Goal: Information Seeking & Learning: Learn about a topic

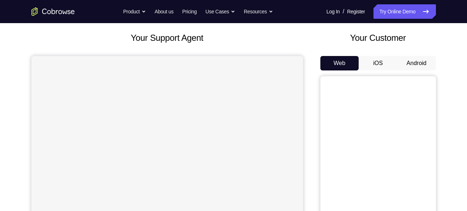
click at [418, 68] on button "Android" at bounding box center [416, 63] width 39 height 14
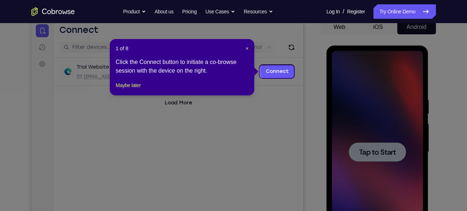
scroll to position [74, 0]
click at [247, 48] on span "×" at bounding box center [246, 49] width 3 height 6
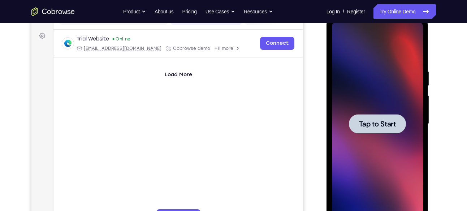
click at [328, 94] on div "Tap to Start" at bounding box center [377, 124] width 102 height 215
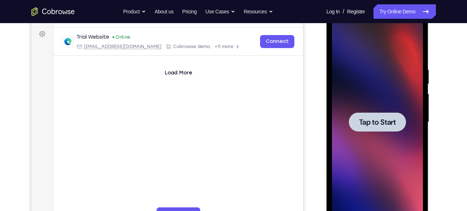
click at [387, 124] on span "Tap to Start" at bounding box center [377, 121] width 37 height 7
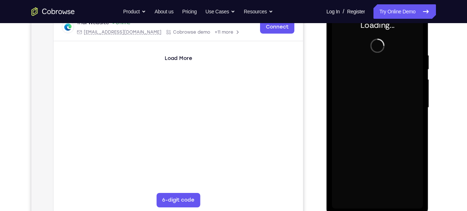
scroll to position [123, 0]
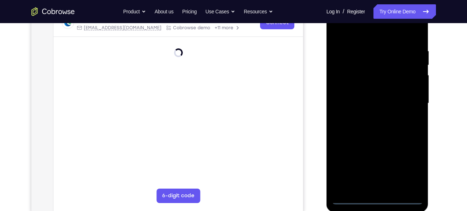
click at [376, 197] on div at bounding box center [377, 103] width 91 height 202
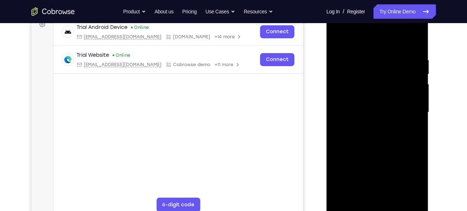
scroll to position [113, 0]
click at [410, 174] on div at bounding box center [377, 113] width 91 height 202
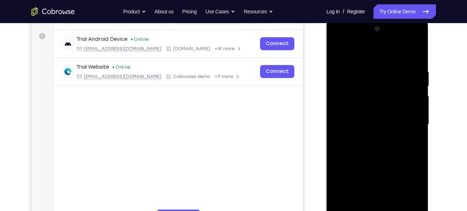
scroll to position [101, 0]
click at [370, 53] on div at bounding box center [377, 124] width 91 height 202
click at [348, 103] on div at bounding box center [377, 124] width 91 height 202
click at [376, 124] on div at bounding box center [377, 124] width 91 height 202
click at [369, 119] on div at bounding box center [377, 124] width 91 height 202
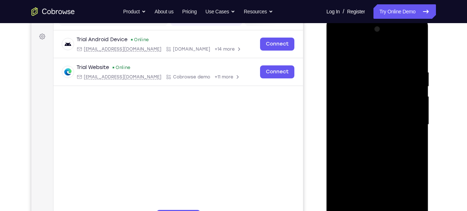
click at [367, 132] on div at bounding box center [377, 124] width 91 height 202
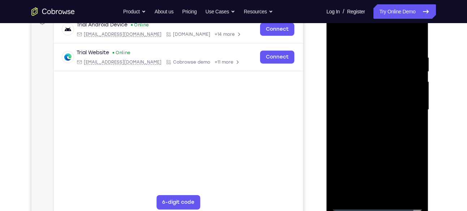
scroll to position [117, 0]
drag, startPoint x: 375, startPoint y: 171, endPoint x: 376, endPoint y: 118, distance: 52.7
click at [376, 118] on div at bounding box center [377, 109] width 91 height 202
click at [371, 189] on div at bounding box center [377, 109] width 91 height 202
drag, startPoint x: 382, startPoint y: 147, endPoint x: 387, endPoint y: 61, distance: 86.1
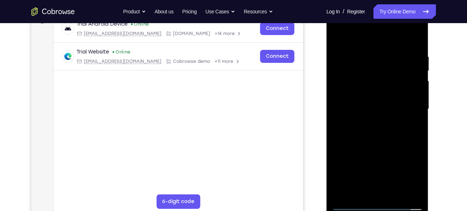
click at [387, 61] on div at bounding box center [377, 109] width 91 height 202
drag, startPoint x: 376, startPoint y: 174, endPoint x: 376, endPoint y: 136, distance: 38.6
click at [376, 136] on div at bounding box center [377, 109] width 91 height 202
click at [354, 163] on div at bounding box center [377, 109] width 91 height 202
click at [374, 127] on div at bounding box center [377, 109] width 91 height 202
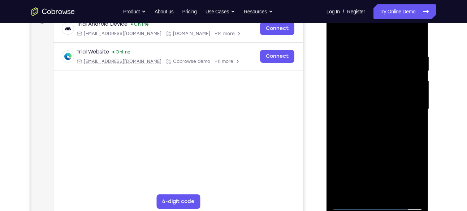
drag, startPoint x: 388, startPoint y: 66, endPoint x: 372, endPoint y: 183, distance: 118.0
click at [372, 183] on div at bounding box center [377, 109] width 91 height 202
click at [400, 41] on div at bounding box center [377, 109] width 91 height 202
click at [384, 71] on div at bounding box center [377, 109] width 91 height 202
click at [358, 127] on div at bounding box center [377, 109] width 91 height 202
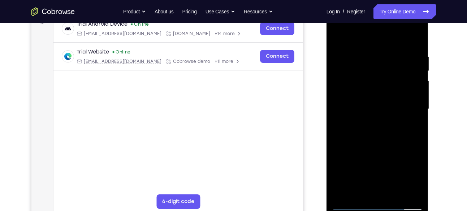
click at [353, 177] on div at bounding box center [377, 109] width 91 height 202
click at [351, 204] on div at bounding box center [377, 109] width 91 height 202
click at [365, 99] on div at bounding box center [377, 109] width 91 height 202
click at [352, 203] on div at bounding box center [377, 109] width 91 height 202
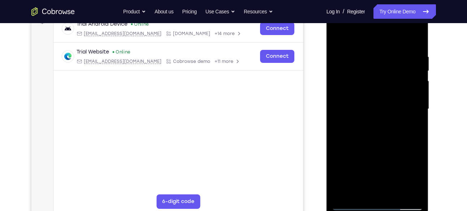
click at [368, 89] on div at bounding box center [377, 109] width 91 height 202
click at [402, 193] on div at bounding box center [377, 109] width 91 height 202
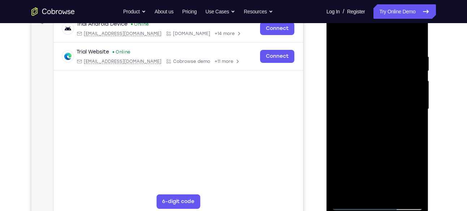
click at [417, 41] on div at bounding box center [377, 109] width 91 height 202
drag, startPoint x: 390, startPoint y: 162, endPoint x: 386, endPoint y: 50, distance: 112.3
click at [386, 50] on div at bounding box center [377, 109] width 91 height 202
drag, startPoint x: 391, startPoint y: 171, endPoint x: 387, endPoint y: 24, distance: 146.6
click at [387, 24] on div at bounding box center [377, 109] width 91 height 202
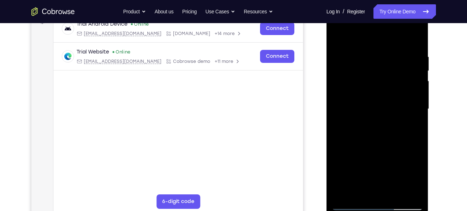
click at [351, 135] on div at bounding box center [377, 109] width 91 height 202
drag, startPoint x: 387, startPoint y: 179, endPoint x: 383, endPoint y: 49, distance: 130.4
click at [383, 49] on div at bounding box center [377, 109] width 91 height 202
click at [341, 53] on div at bounding box center [377, 109] width 91 height 202
click at [376, 180] on div at bounding box center [377, 109] width 91 height 202
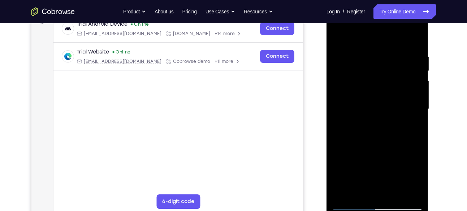
click at [351, 205] on div at bounding box center [377, 109] width 91 height 202
click at [379, 140] on div at bounding box center [377, 109] width 91 height 202
drag, startPoint x: 408, startPoint y: 162, endPoint x: 402, endPoint y: 84, distance: 78.6
click at [402, 84] on div at bounding box center [377, 109] width 91 height 202
click at [351, 205] on div at bounding box center [377, 109] width 91 height 202
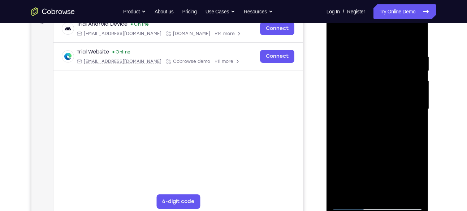
click at [352, 204] on div at bounding box center [377, 109] width 91 height 202
drag, startPoint x: 377, startPoint y: 170, endPoint x: 377, endPoint y: 145, distance: 24.2
click at [377, 145] on div at bounding box center [377, 109] width 91 height 202
click at [376, 187] on div at bounding box center [377, 109] width 91 height 202
click at [339, 46] on div at bounding box center [377, 109] width 91 height 202
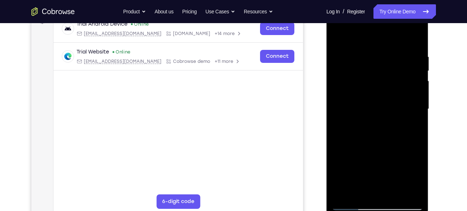
drag, startPoint x: 381, startPoint y: 173, endPoint x: 378, endPoint y: 78, distance: 95.0
click at [378, 78] on div at bounding box center [377, 109] width 91 height 202
drag, startPoint x: 380, startPoint y: 117, endPoint x: 380, endPoint y: 126, distance: 8.3
click at [380, 126] on div at bounding box center [377, 109] width 91 height 202
click at [352, 204] on div at bounding box center [377, 109] width 91 height 202
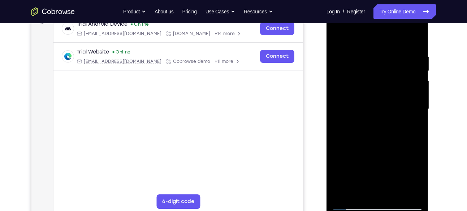
drag, startPoint x: 387, startPoint y: 166, endPoint x: 386, endPoint y: 117, distance: 48.7
click at [386, 117] on div at bounding box center [377, 109] width 91 height 202
click at [376, 191] on div at bounding box center [377, 109] width 91 height 202
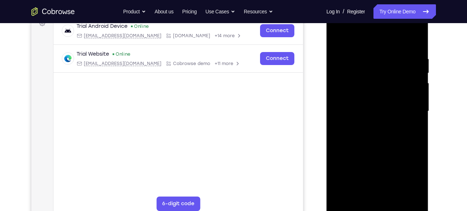
click at [408, 36] on div at bounding box center [377, 111] width 91 height 202
click at [349, 206] on div at bounding box center [377, 111] width 91 height 202
drag, startPoint x: 387, startPoint y: 147, endPoint x: 388, endPoint y: 124, distance: 22.4
click at [388, 124] on div at bounding box center [377, 111] width 91 height 202
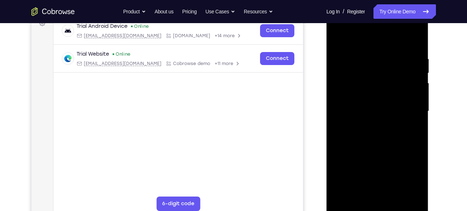
click at [379, 141] on div at bounding box center [377, 111] width 91 height 202
drag, startPoint x: 384, startPoint y: 159, endPoint x: 385, endPoint y: 96, distance: 62.8
click at [385, 96] on div at bounding box center [377, 111] width 91 height 202
drag, startPoint x: 390, startPoint y: 146, endPoint x: 394, endPoint y: 86, distance: 60.8
click at [394, 86] on div at bounding box center [377, 111] width 91 height 202
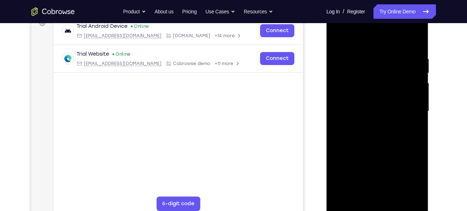
drag, startPoint x: 385, startPoint y: 179, endPoint x: 387, endPoint y: 78, distance: 101.1
click at [387, 78] on div at bounding box center [377, 111] width 91 height 202
drag, startPoint x: 344, startPoint y: 181, endPoint x: 358, endPoint y: 88, distance: 94.2
click at [358, 88] on div at bounding box center [377, 111] width 91 height 202
click at [353, 208] on div at bounding box center [377, 111] width 91 height 202
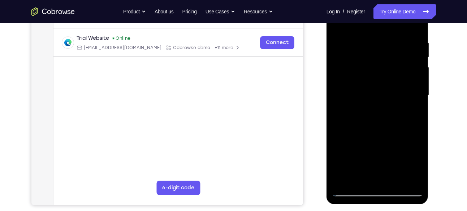
scroll to position [129, 0]
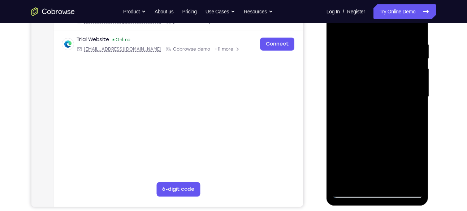
drag, startPoint x: 377, startPoint y: 95, endPoint x: 379, endPoint y: 147, distance: 52.0
click at [379, 147] on div at bounding box center [377, 97] width 91 height 202
click at [398, 77] on div at bounding box center [377, 97] width 91 height 202
click at [418, 29] on div at bounding box center [377, 97] width 91 height 202
drag, startPoint x: 391, startPoint y: 146, endPoint x: 398, endPoint y: 22, distance: 124.0
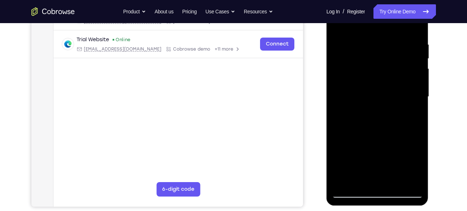
click at [398, 22] on div at bounding box center [377, 97] width 91 height 202
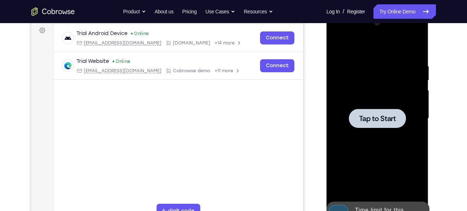
scroll to position [105, 0]
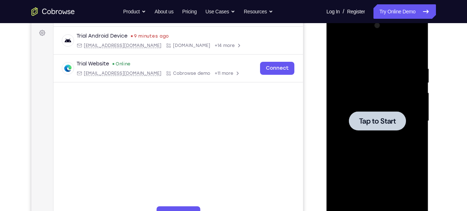
click at [349, 88] on div at bounding box center [377, 121] width 91 height 202
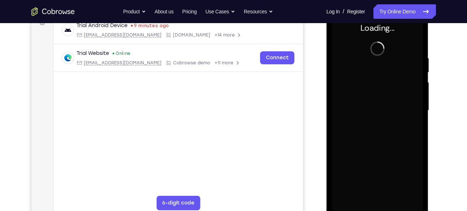
scroll to position [120, 0]
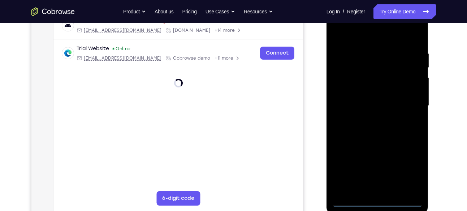
click at [379, 200] on div at bounding box center [377, 106] width 91 height 202
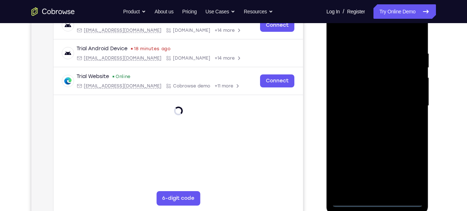
click at [409, 167] on div at bounding box center [377, 106] width 91 height 202
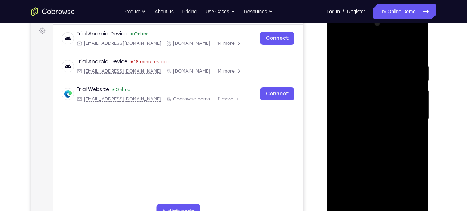
scroll to position [101, 0]
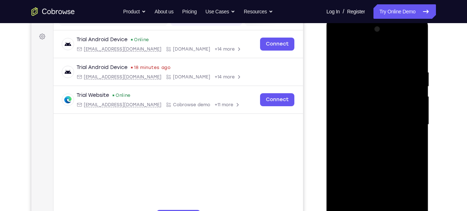
click at [353, 53] on div at bounding box center [377, 124] width 91 height 202
click at [349, 104] on div at bounding box center [377, 124] width 91 height 202
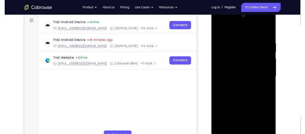
scroll to position [109, 0]
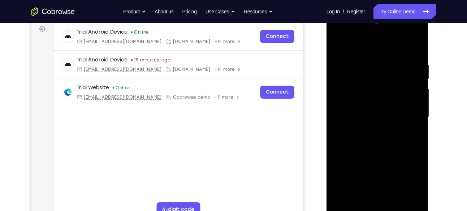
click at [368, 112] on div at bounding box center [377, 117] width 91 height 202
click at [369, 108] on div at bounding box center [377, 117] width 91 height 202
click at [366, 125] on div at bounding box center [377, 117] width 91 height 202
drag, startPoint x: 378, startPoint y: 170, endPoint x: 382, endPoint y: 126, distance: 44.3
click at [382, 126] on div at bounding box center [377, 117] width 91 height 202
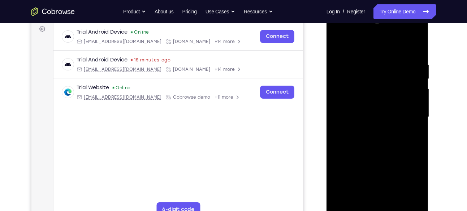
click at [380, 198] on div at bounding box center [377, 117] width 91 height 202
click at [373, 108] on div at bounding box center [377, 117] width 91 height 202
click at [416, 122] on div at bounding box center [377, 117] width 91 height 202
click at [417, 123] on div at bounding box center [377, 117] width 91 height 202
click at [418, 48] on div at bounding box center [377, 117] width 91 height 202
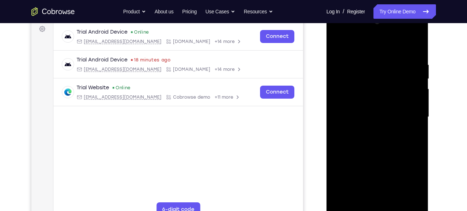
drag, startPoint x: 412, startPoint y: 97, endPoint x: 361, endPoint y: 96, distance: 50.9
click at [361, 96] on div at bounding box center [377, 117] width 91 height 202
click at [340, 54] on div at bounding box center [377, 117] width 91 height 202
click at [387, 64] on div at bounding box center [377, 117] width 91 height 202
drag, startPoint x: 391, startPoint y: 69, endPoint x: 391, endPoint y: 58, distance: 10.5
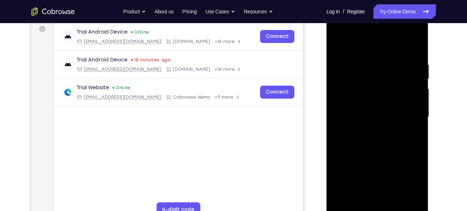
click at [391, 58] on div at bounding box center [377, 117] width 91 height 202
click at [377, 64] on div at bounding box center [377, 117] width 91 height 202
click at [373, 156] on div at bounding box center [377, 117] width 91 height 202
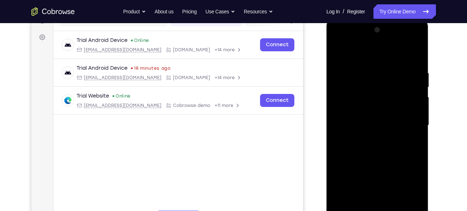
scroll to position [114, 0]
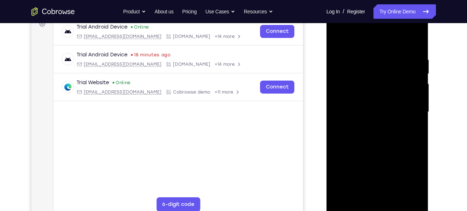
click at [352, 206] on div at bounding box center [377, 112] width 91 height 202
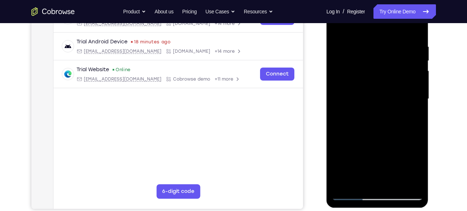
scroll to position [127, 0]
click at [349, 193] on div at bounding box center [377, 98] width 91 height 202
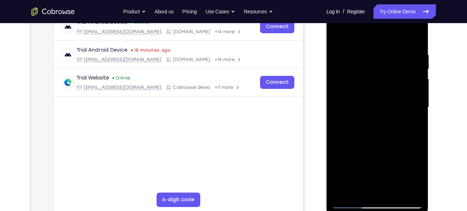
scroll to position [118, 0]
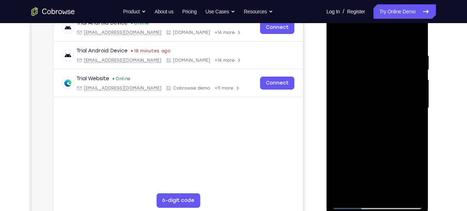
drag, startPoint x: 377, startPoint y: 169, endPoint x: 377, endPoint y: 136, distance: 32.9
click at [377, 136] on div at bounding box center [377, 108] width 91 height 202
click at [376, 186] on div at bounding box center [377, 108] width 91 height 202
click at [341, 45] on div at bounding box center [377, 108] width 91 height 202
click at [344, 139] on div at bounding box center [377, 108] width 91 height 202
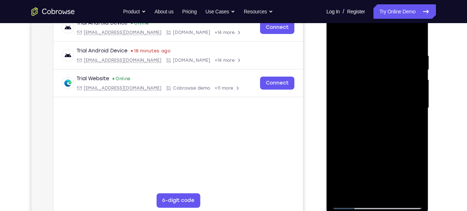
drag, startPoint x: 379, startPoint y: 161, endPoint x: 392, endPoint y: 82, distance: 80.8
click at [392, 82] on div at bounding box center [377, 108] width 91 height 202
drag, startPoint x: 386, startPoint y: 167, endPoint x: 384, endPoint y: 64, distance: 103.6
click at [384, 64] on div at bounding box center [377, 108] width 91 height 202
click at [345, 78] on div at bounding box center [377, 108] width 91 height 202
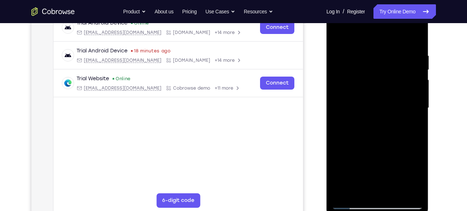
drag, startPoint x: 385, startPoint y: 98, endPoint x: 385, endPoint y: 86, distance: 11.6
click at [385, 86] on div at bounding box center [377, 108] width 91 height 202
drag, startPoint x: 382, startPoint y: 88, endPoint x: 380, endPoint y: 69, distance: 19.9
click at [380, 69] on div at bounding box center [377, 108] width 91 height 202
click at [352, 203] on div at bounding box center [377, 108] width 91 height 202
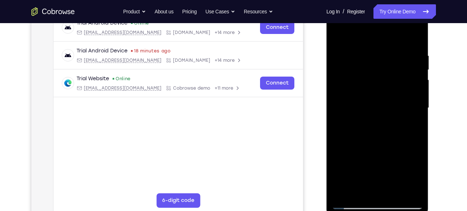
click at [337, 25] on div at bounding box center [377, 108] width 91 height 202
click at [312, 91] on div "Your Support Agent Your Customer Web iOS Android" at bounding box center [233, 84] width 404 height 267
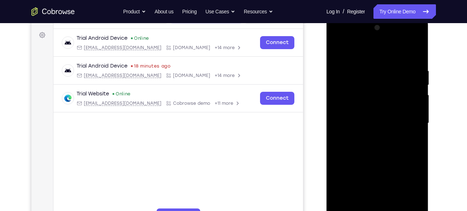
scroll to position [100, 0]
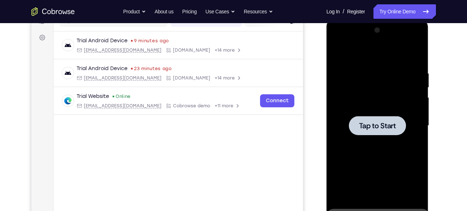
click at [350, 63] on div at bounding box center [377, 126] width 91 height 202
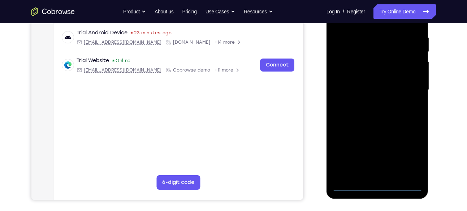
scroll to position [138, 0]
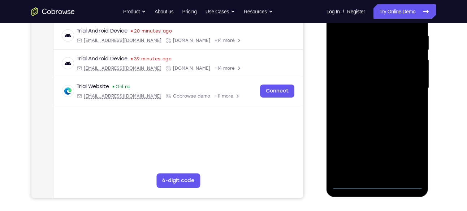
click at [377, 184] on div at bounding box center [377, 88] width 91 height 202
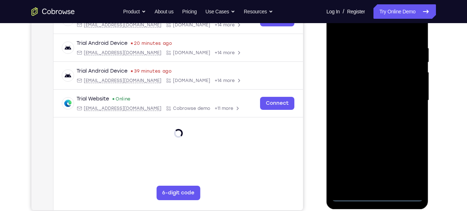
scroll to position [121, 0]
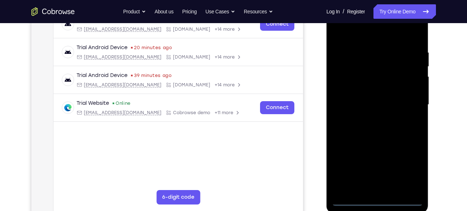
click at [406, 169] on div at bounding box center [377, 105] width 91 height 202
click at [369, 31] on div at bounding box center [377, 105] width 91 height 202
click at [347, 85] on div at bounding box center [377, 105] width 91 height 202
click at [362, 104] on div at bounding box center [377, 105] width 91 height 202
click at [362, 101] on div at bounding box center [377, 105] width 91 height 202
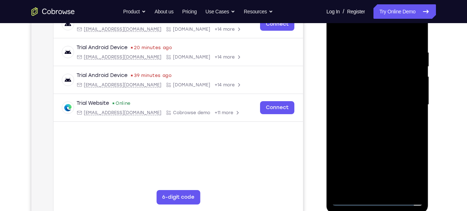
click at [362, 111] on div at bounding box center [377, 105] width 91 height 202
drag, startPoint x: 372, startPoint y: 170, endPoint x: 370, endPoint y: 129, distance: 41.6
click at [370, 129] on div at bounding box center [377, 105] width 91 height 202
drag, startPoint x: 368, startPoint y: 154, endPoint x: 368, endPoint y: 116, distance: 38.3
click at [368, 116] on div at bounding box center [377, 105] width 91 height 202
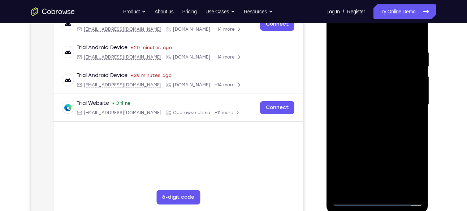
click at [375, 185] on div at bounding box center [377, 105] width 91 height 202
click at [400, 42] on div at bounding box center [377, 105] width 91 height 202
click at [340, 30] on div at bounding box center [377, 105] width 91 height 202
click at [377, 136] on div at bounding box center [377, 105] width 91 height 202
drag, startPoint x: 384, startPoint y: 164, endPoint x: 384, endPoint y: 136, distance: 27.4
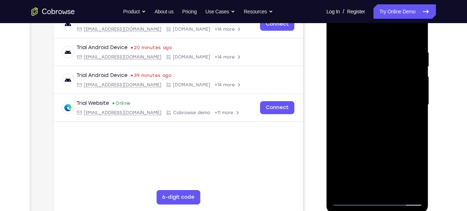
click at [384, 136] on div at bounding box center [377, 105] width 91 height 202
drag, startPoint x: 384, startPoint y: 142, endPoint x: 384, endPoint y: 127, distance: 15.5
click at [384, 127] on div at bounding box center [377, 105] width 91 height 202
click at [363, 113] on div at bounding box center [377, 105] width 91 height 202
drag, startPoint x: 415, startPoint y: 67, endPoint x: 344, endPoint y: 57, distance: 71.7
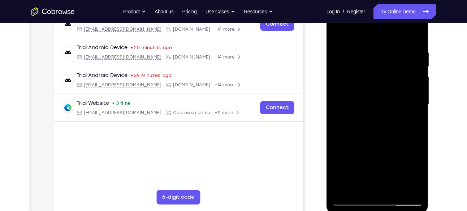
click at [344, 57] on div at bounding box center [377, 105] width 91 height 202
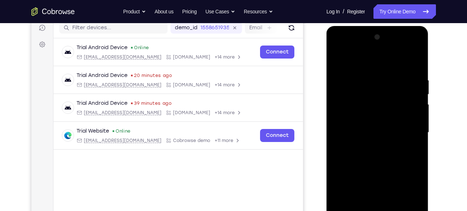
scroll to position [87, 0]
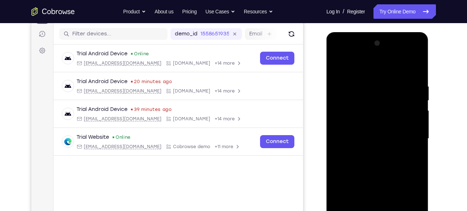
click at [337, 52] on div at bounding box center [377, 139] width 91 height 202
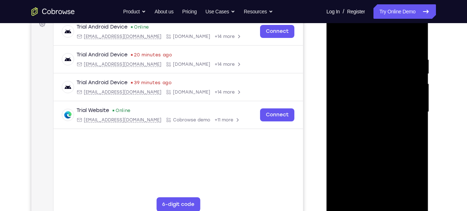
scroll to position [116, 0]
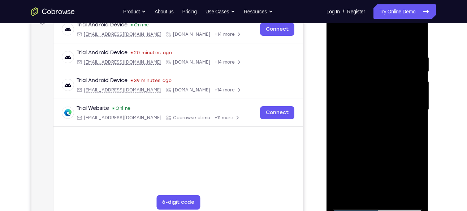
click at [405, 105] on div at bounding box center [377, 110] width 91 height 202
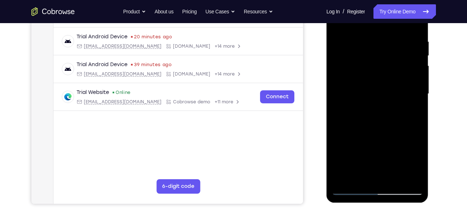
scroll to position [133, 0]
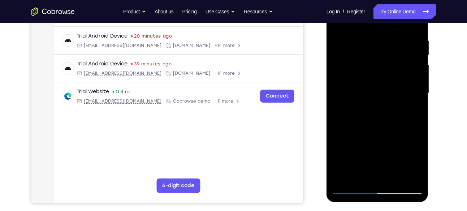
click at [370, 105] on div at bounding box center [377, 93] width 91 height 202
click at [369, 84] on div at bounding box center [377, 93] width 91 height 202
click at [367, 78] on div at bounding box center [377, 93] width 91 height 202
click at [367, 92] on div at bounding box center [377, 93] width 91 height 202
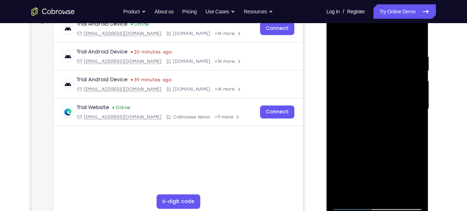
scroll to position [118, 0]
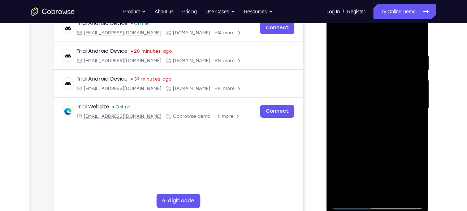
click at [376, 128] on div at bounding box center [377, 108] width 91 height 202
click at [384, 117] on div at bounding box center [377, 108] width 91 height 202
click at [375, 110] on div at bounding box center [377, 108] width 91 height 202
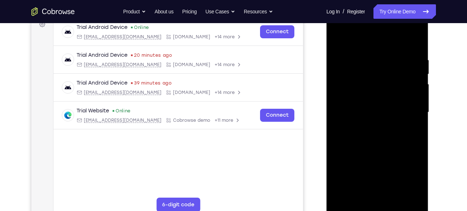
scroll to position [113, 0]
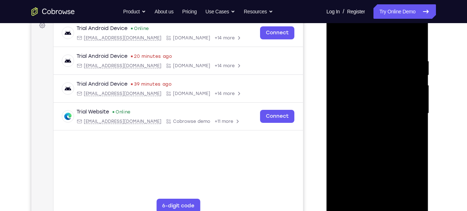
click at [374, 132] on div at bounding box center [377, 113] width 91 height 202
click at [374, 148] on div at bounding box center [377, 113] width 91 height 202
click at [370, 107] on div at bounding box center [377, 113] width 91 height 202
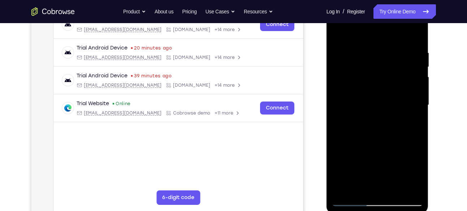
scroll to position [123, 0]
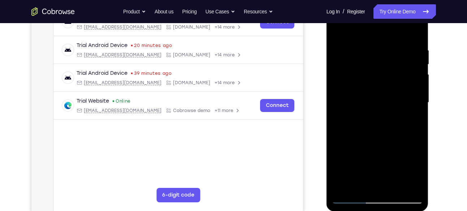
click at [379, 79] on div at bounding box center [377, 102] width 91 height 202
click at [379, 74] on div at bounding box center [377, 102] width 91 height 202
click at [377, 72] on div at bounding box center [377, 102] width 91 height 202
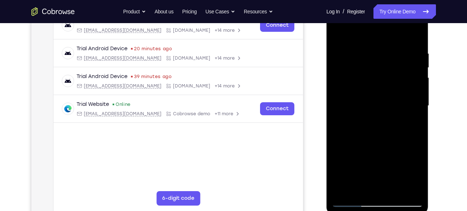
scroll to position [121, 0]
click at [389, 137] on div at bounding box center [377, 105] width 91 height 202
drag, startPoint x: 403, startPoint y: 157, endPoint x: 401, endPoint y: 131, distance: 26.4
click at [401, 131] on div at bounding box center [377, 105] width 91 height 202
click at [417, 113] on div at bounding box center [377, 105] width 91 height 202
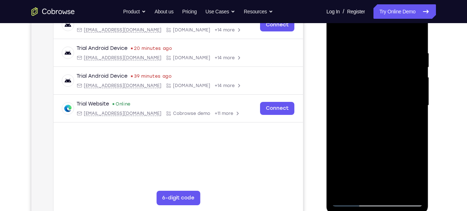
click at [417, 112] on div at bounding box center [377, 105] width 91 height 202
drag, startPoint x: 380, startPoint y: 120, endPoint x: 380, endPoint y: 168, distance: 48.0
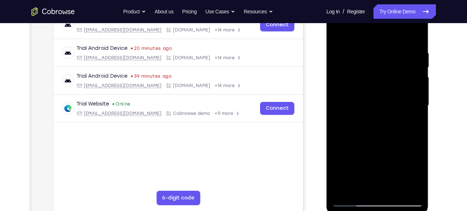
click at [380, 168] on div at bounding box center [377, 105] width 91 height 202
click at [367, 48] on div at bounding box center [377, 105] width 91 height 202
click at [417, 119] on div at bounding box center [377, 105] width 91 height 202
click at [333, 116] on div at bounding box center [377, 105] width 91 height 202
click at [337, 116] on div at bounding box center [377, 105] width 91 height 202
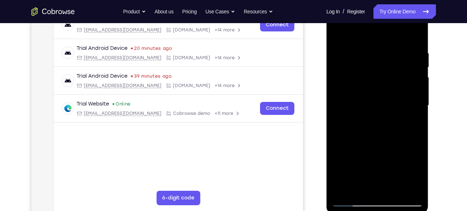
click at [415, 121] on div at bounding box center [377, 105] width 91 height 202
click at [406, 35] on div at bounding box center [377, 105] width 91 height 202
click at [380, 90] on div at bounding box center [377, 105] width 91 height 202
click at [335, 108] on div at bounding box center [377, 105] width 91 height 202
click at [336, 118] on div at bounding box center [377, 105] width 91 height 202
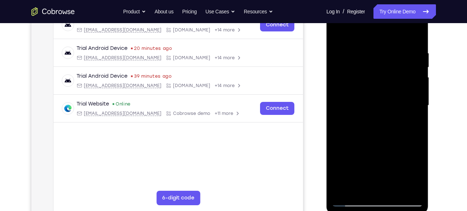
click at [335, 124] on div at bounding box center [377, 105] width 91 height 202
click at [413, 117] on div at bounding box center [377, 105] width 91 height 202
click at [404, 187] on div at bounding box center [377, 105] width 91 height 202
click at [414, 108] on div at bounding box center [377, 105] width 91 height 202
click at [404, 187] on div at bounding box center [377, 105] width 91 height 202
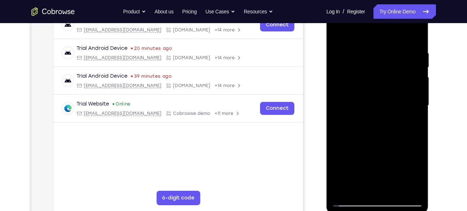
click at [417, 108] on div at bounding box center [377, 105] width 91 height 202
click at [405, 187] on div at bounding box center [377, 105] width 91 height 202
click at [415, 95] on div at bounding box center [377, 105] width 91 height 202
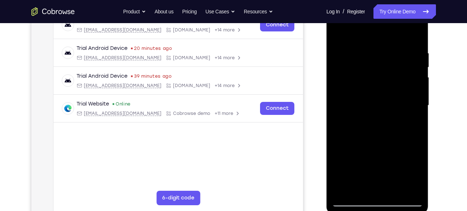
click at [415, 95] on div at bounding box center [377, 105] width 91 height 202
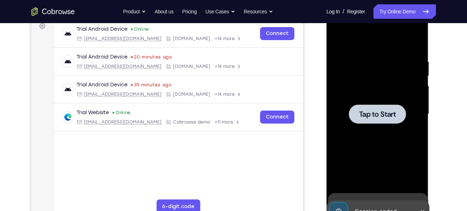
scroll to position [98, 0]
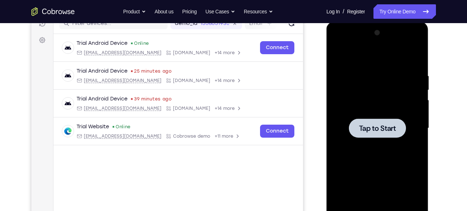
click at [348, 104] on div at bounding box center [377, 128] width 91 height 202
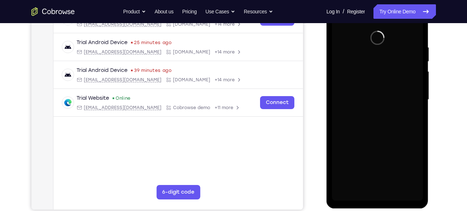
scroll to position [125, 0]
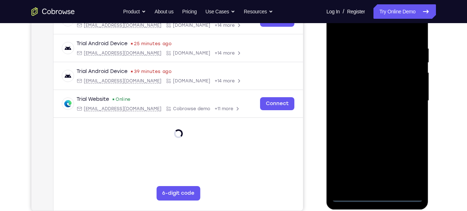
click at [378, 197] on div at bounding box center [377, 101] width 91 height 202
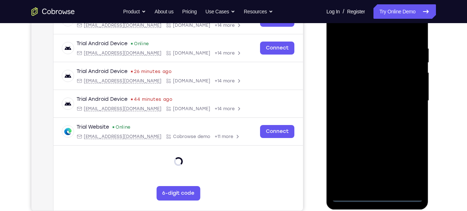
click at [406, 160] on div at bounding box center [377, 101] width 91 height 202
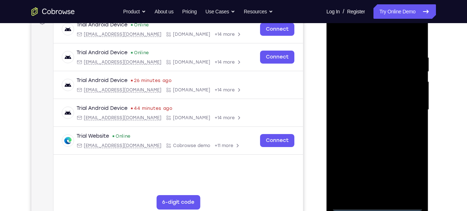
scroll to position [115, 0]
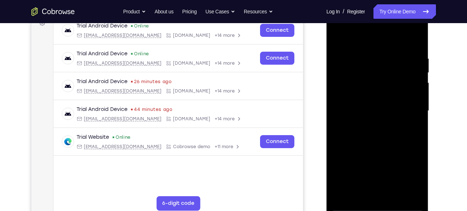
click at [365, 44] on div at bounding box center [377, 111] width 91 height 202
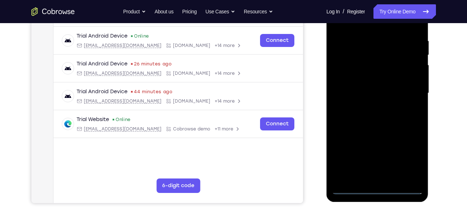
scroll to position [133, 0]
click at [345, 68] on div at bounding box center [377, 93] width 91 height 202
click at [370, 95] on div at bounding box center [377, 93] width 91 height 202
click at [373, 86] on div at bounding box center [377, 93] width 91 height 202
click at [368, 100] on div at bounding box center [377, 93] width 91 height 202
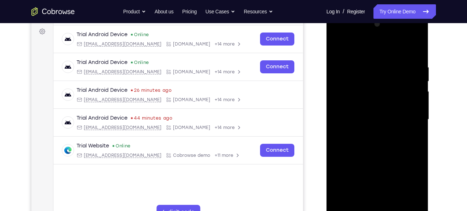
scroll to position [104, 0]
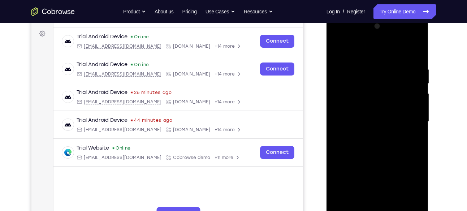
click at [338, 37] on div at bounding box center [377, 122] width 91 height 202
click at [405, 120] on div at bounding box center [377, 122] width 91 height 202
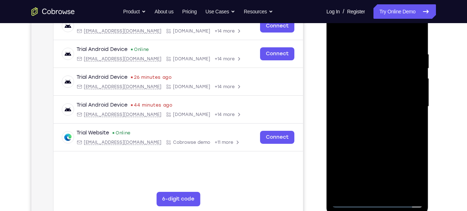
scroll to position [121, 0]
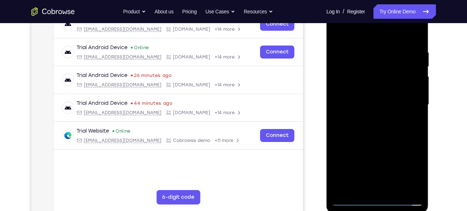
click at [371, 117] on div at bounding box center [377, 105] width 91 height 202
click at [371, 142] on div at bounding box center [377, 105] width 91 height 202
click at [366, 97] on div at bounding box center [377, 105] width 91 height 202
click at [370, 83] on div at bounding box center [377, 105] width 91 height 202
click at [368, 71] on div at bounding box center [377, 105] width 91 height 202
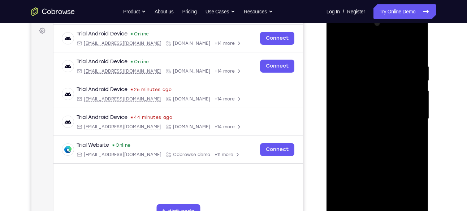
scroll to position [106, 0]
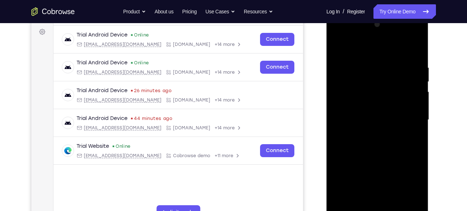
click at [363, 86] on div at bounding box center [377, 120] width 91 height 202
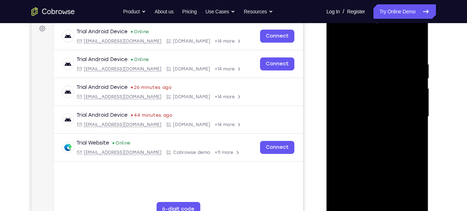
scroll to position [109, 0]
click at [362, 90] on div at bounding box center [377, 117] width 91 height 202
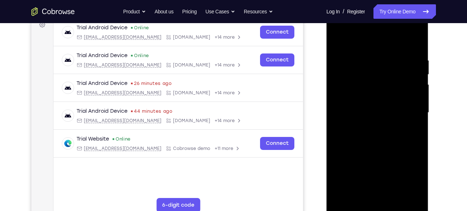
scroll to position [93, 0]
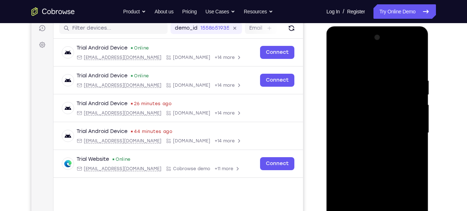
click at [360, 97] on div at bounding box center [377, 133] width 91 height 202
click at [385, 167] on div at bounding box center [377, 133] width 91 height 202
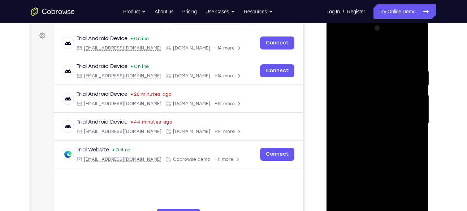
scroll to position [121, 0]
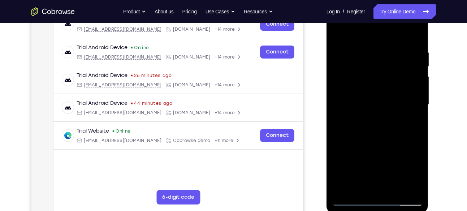
click at [393, 190] on div at bounding box center [377, 105] width 91 height 202
click at [381, 142] on div at bounding box center [377, 105] width 91 height 202
click at [370, 65] on div at bounding box center [377, 105] width 91 height 202
click at [383, 153] on div at bounding box center [377, 105] width 91 height 202
click at [363, 66] on div at bounding box center [377, 105] width 91 height 202
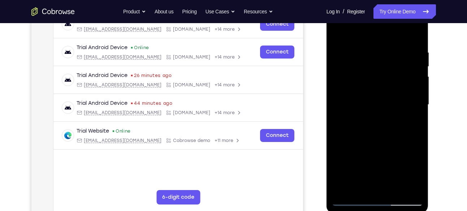
click at [412, 120] on div at bounding box center [377, 105] width 91 height 202
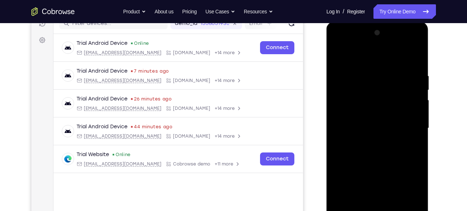
scroll to position [97, 0]
click at [336, 57] on div at bounding box center [377, 128] width 91 height 202
click at [339, 54] on div at bounding box center [377, 128] width 91 height 202
click at [418, 55] on div at bounding box center [377, 128] width 91 height 202
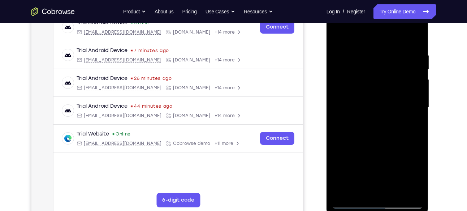
scroll to position [121, 0]
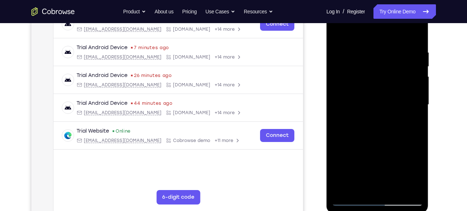
click at [339, 31] on div at bounding box center [377, 105] width 91 height 202
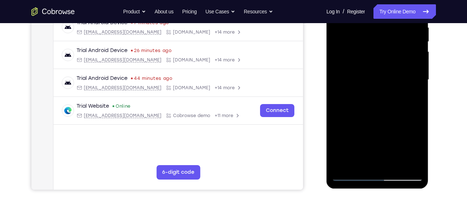
scroll to position [143, 0]
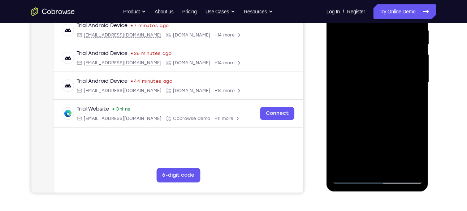
drag, startPoint x: 380, startPoint y: 126, endPoint x: 382, endPoint y: 132, distance: 5.7
click at [382, 132] on div at bounding box center [377, 83] width 91 height 202
click at [416, 101] on div at bounding box center [377, 83] width 91 height 202
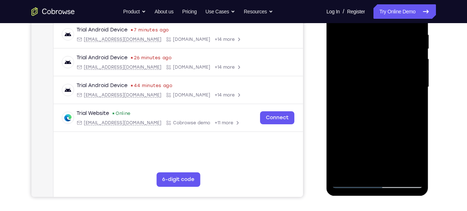
scroll to position [139, 0]
click at [418, 104] on div at bounding box center [377, 87] width 91 height 202
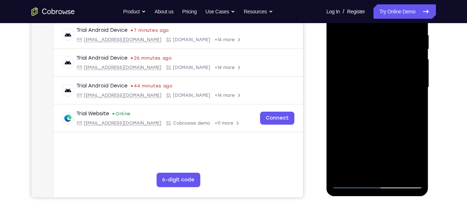
click at [418, 104] on div at bounding box center [377, 87] width 91 height 202
click at [339, 103] on div at bounding box center [377, 87] width 91 height 202
click at [418, 105] on div at bounding box center [377, 87] width 91 height 202
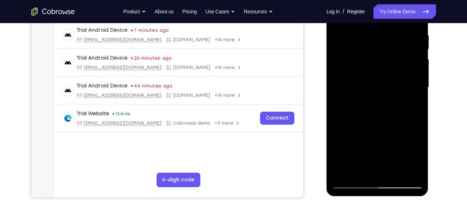
click at [418, 105] on div at bounding box center [377, 87] width 91 height 202
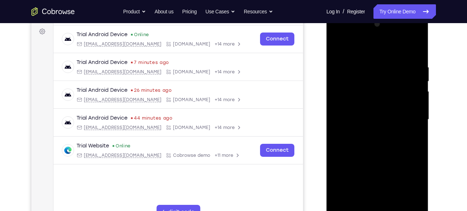
scroll to position [104, 0]
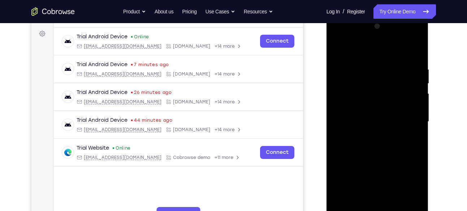
click at [388, 57] on div at bounding box center [377, 122] width 91 height 202
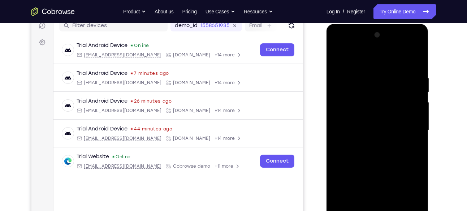
scroll to position [93, 0]
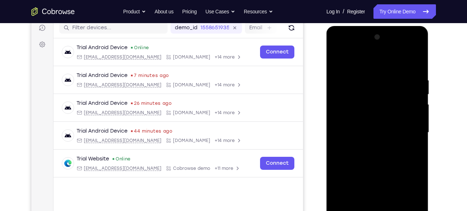
click at [412, 63] on div at bounding box center [377, 132] width 91 height 202
click at [338, 47] on div at bounding box center [377, 132] width 91 height 202
click at [346, 108] on div at bounding box center [377, 132] width 91 height 202
drag, startPoint x: 392, startPoint y: 151, endPoint x: 394, endPoint y: 114, distance: 37.3
click at [394, 114] on div at bounding box center [377, 132] width 91 height 202
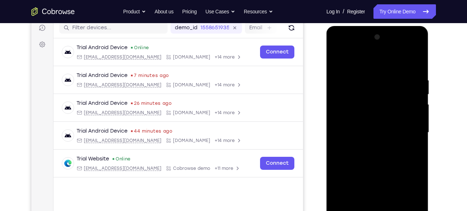
click at [344, 125] on div at bounding box center [377, 132] width 91 height 202
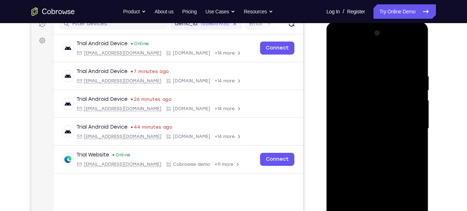
scroll to position [83, 0]
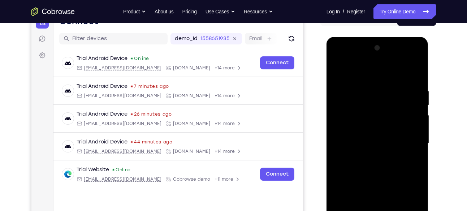
drag, startPoint x: 390, startPoint y: 140, endPoint x: 388, endPoint y: 79, distance: 60.3
click at [388, 79] on div at bounding box center [377, 143] width 91 height 202
drag, startPoint x: 386, startPoint y: 164, endPoint x: 386, endPoint y: 221, distance: 56.3
click at [386, 210] on div at bounding box center [377, 143] width 91 height 202
drag, startPoint x: 388, startPoint y: 131, endPoint x: 386, endPoint y: 168, distance: 37.6
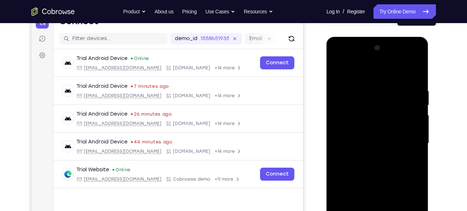
click at [386, 168] on div at bounding box center [377, 143] width 91 height 202
click at [402, 80] on div at bounding box center [377, 143] width 91 height 202
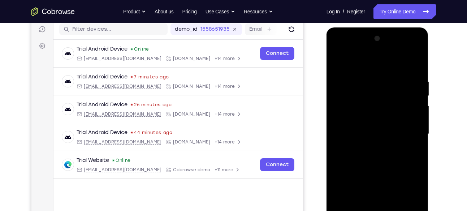
scroll to position [66, 0]
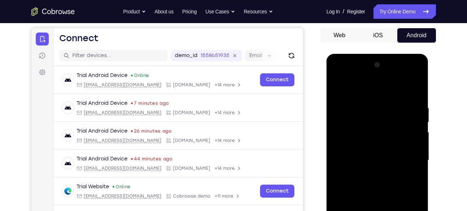
click at [337, 88] on div at bounding box center [377, 160] width 91 height 202
click at [339, 98] on div at bounding box center [377, 160] width 91 height 202
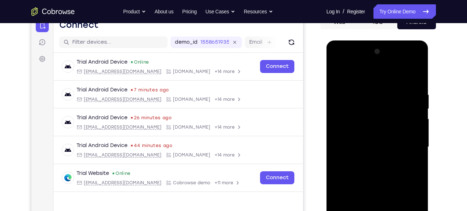
scroll to position [103, 0]
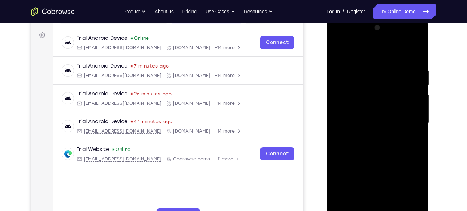
drag, startPoint x: 378, startPoint y: 177, endPoint x: 388, endPoint y: 80, distance: 97.6
click at [388, 80] on div at bounding box center [377, 123] width 91 height 202
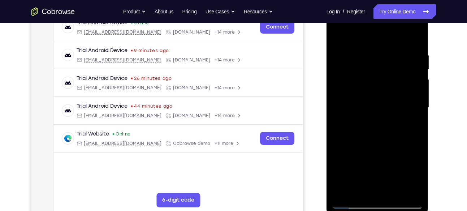
scroll to position [118, 0]
click at [386, 103] on div at bounding box center [377, 108] width 91 height 202
